Goal: Task Accomplishment & Management: Manage account settings

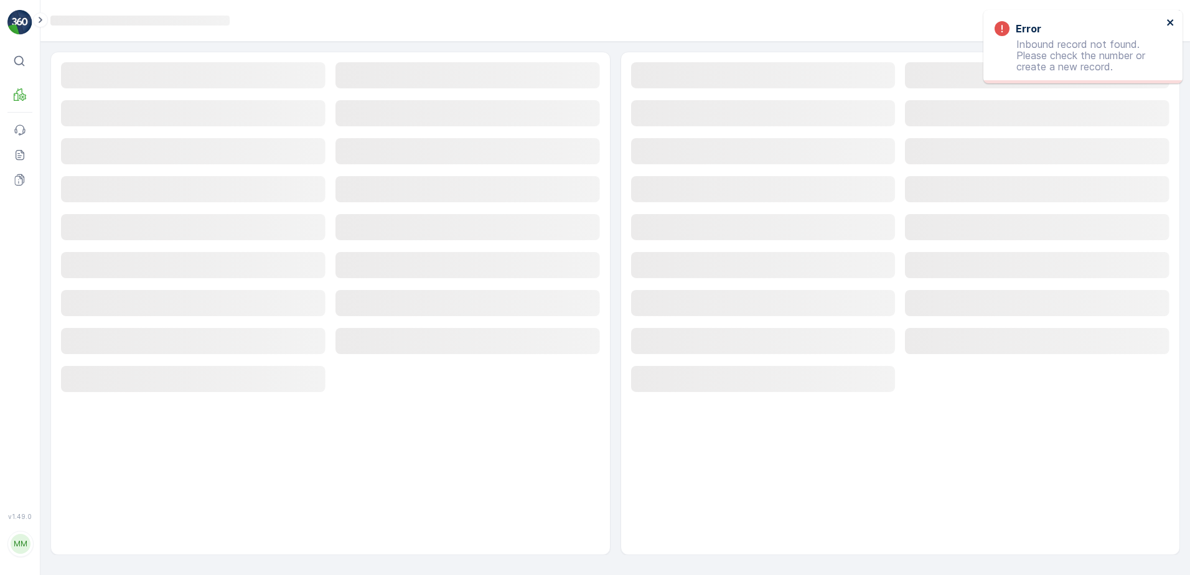
click at [1173, 20] on icon "close" at bounding box center [1170, 22] width 9 height 10
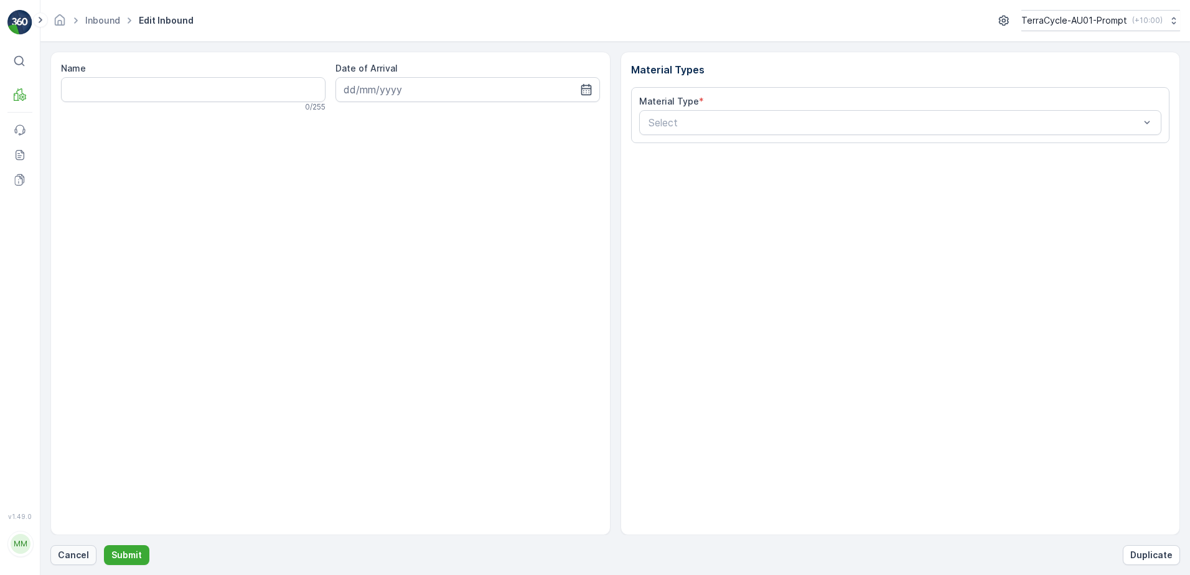
click at [70, 551] on p "Cancel" at bounding box center [73, 555] width 31 height 12
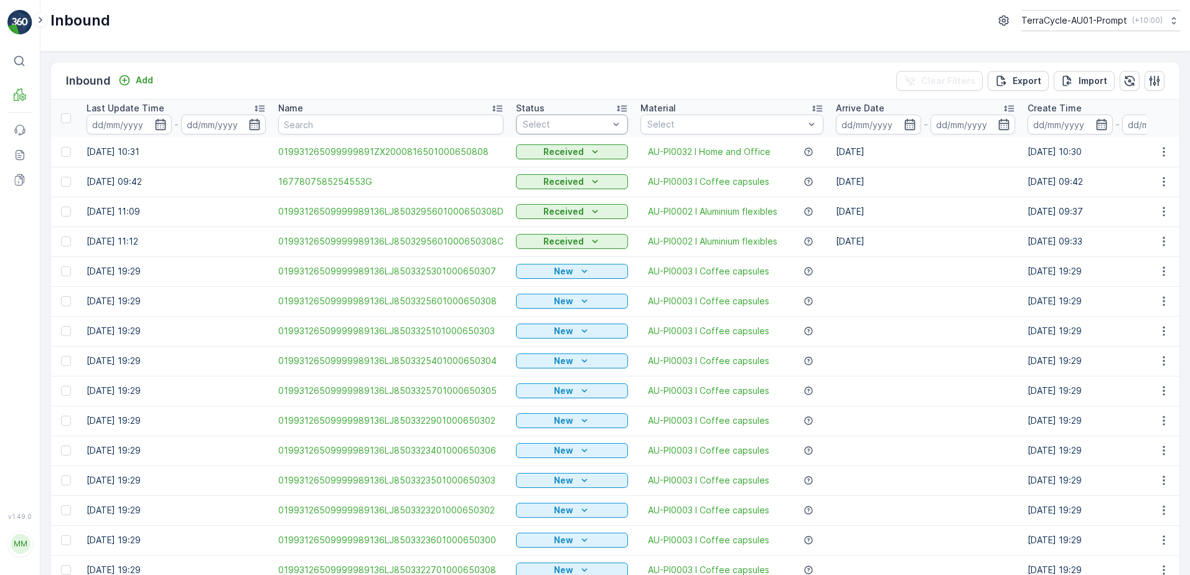
click at [594, 128] on div at bounding box center [566, 125] width 88 height 10
click at [568, 191] on div "Received" at bounding box center [571, 192] width 97 height 10
click at [908, 123] on icon "button" at bounding box center [909, 124] width 11 height 11
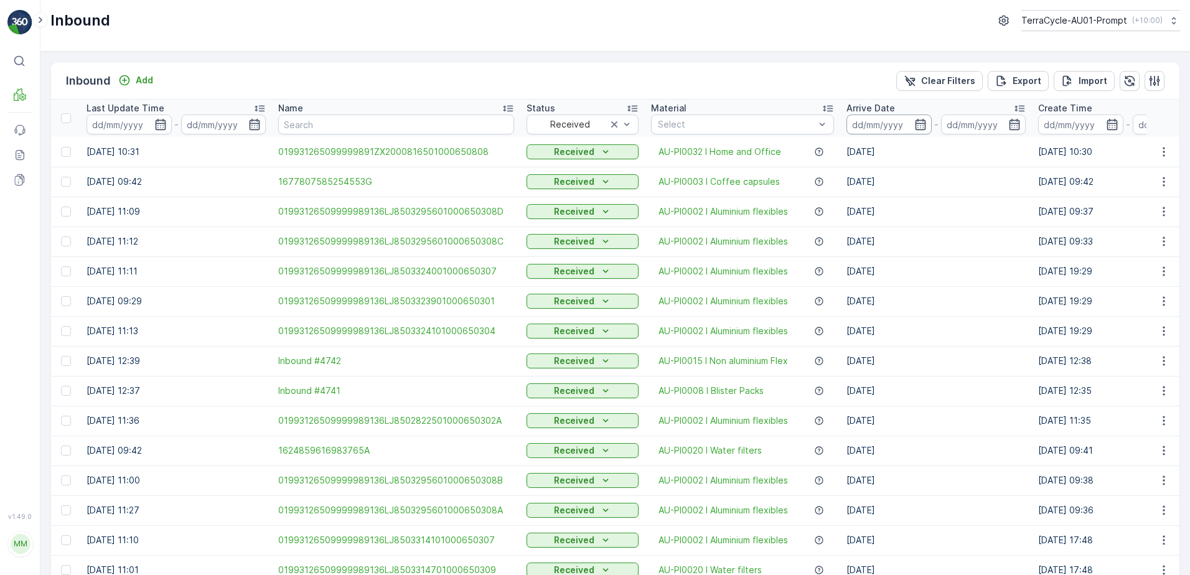
click at [901, 121] on input at bounding box center [888, 125] width 85 height 20
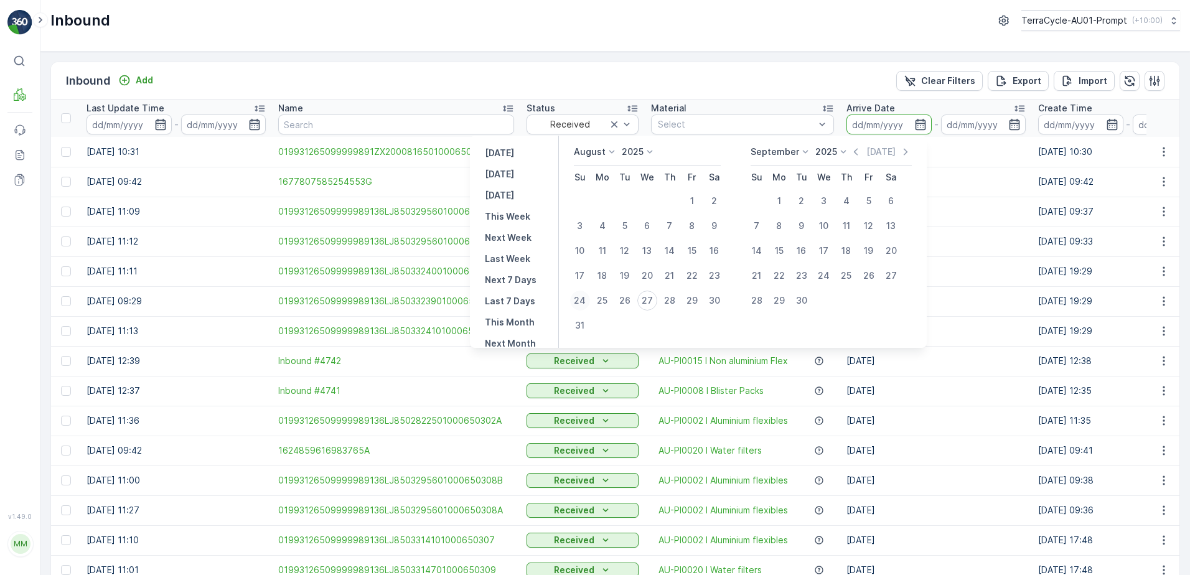
click at [584, 301] on div "24" at bounding box center [580, 301] width 20 height 20
type input "[DATE]"
click at [655, 298] on div "27" at bounding box center [647, 301] width 20 height 20
type input "[DATE]"
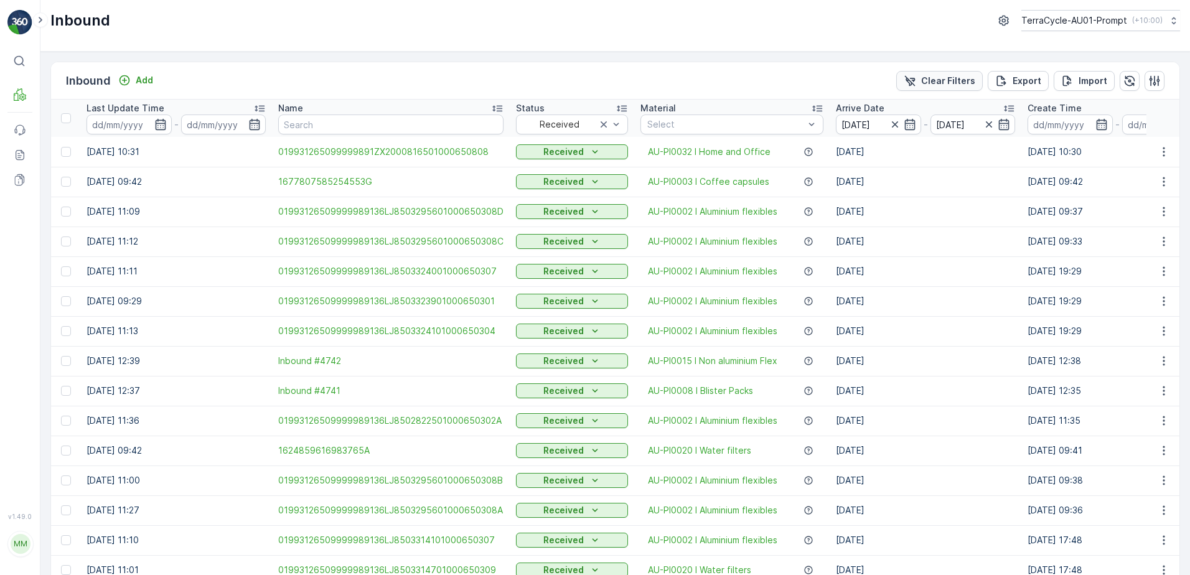
click at [959, 77] on p "Clear Filters" at bounding box center [948, 81] width 54 height 12
